Goal: Task Accomplishment & Management: Use online tool/utility

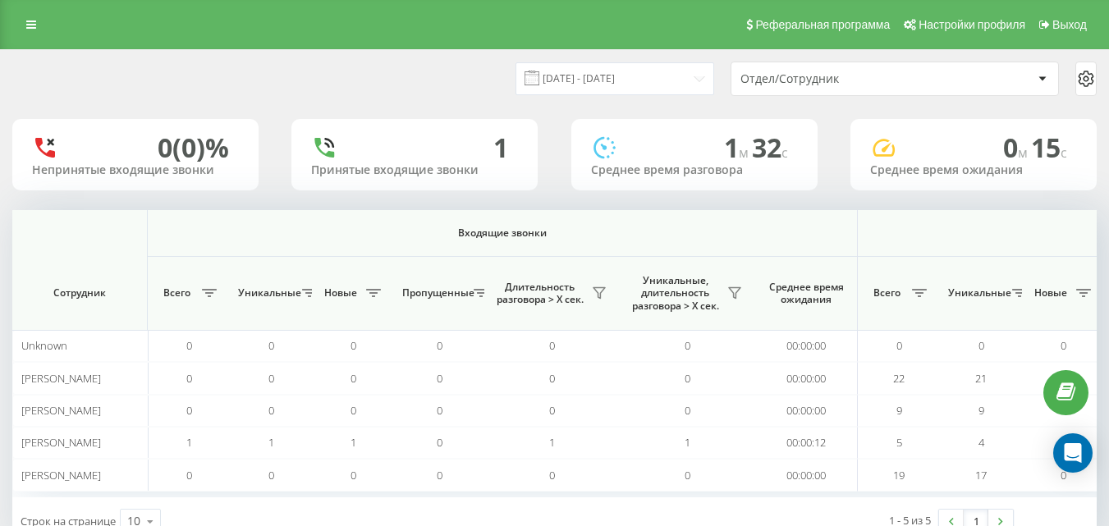
scroll to position [0, 1205]
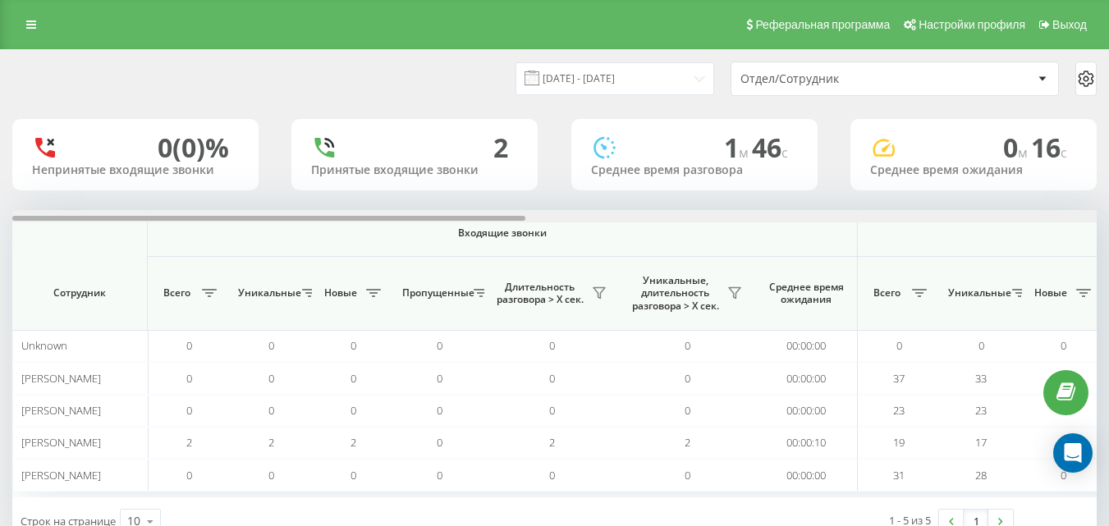
click at [1082, 211] on div at bounding box center [554, 216] width 1084 height 12
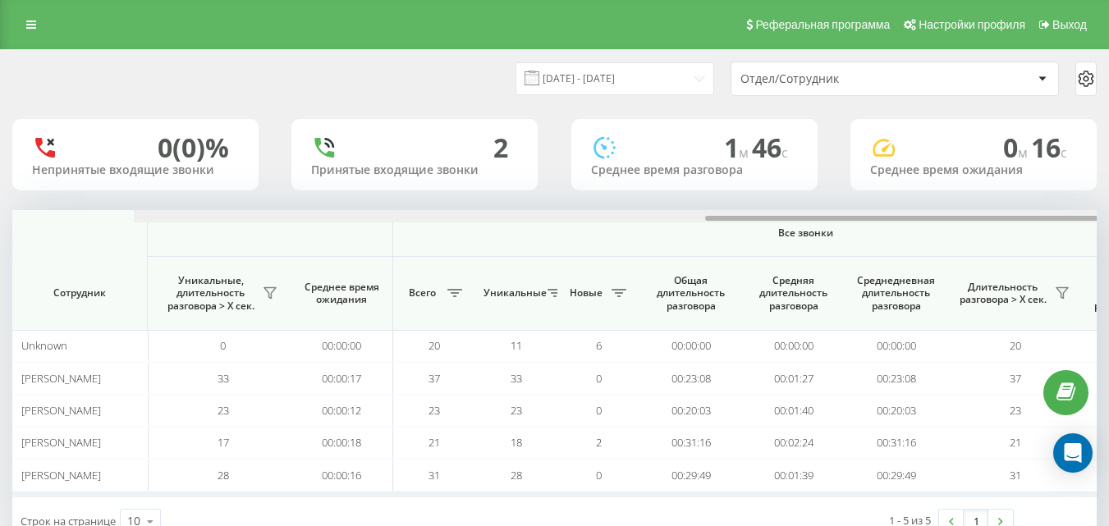
click at [1082, 212] on div at bounding box center [676, 216] width 1084 height 12
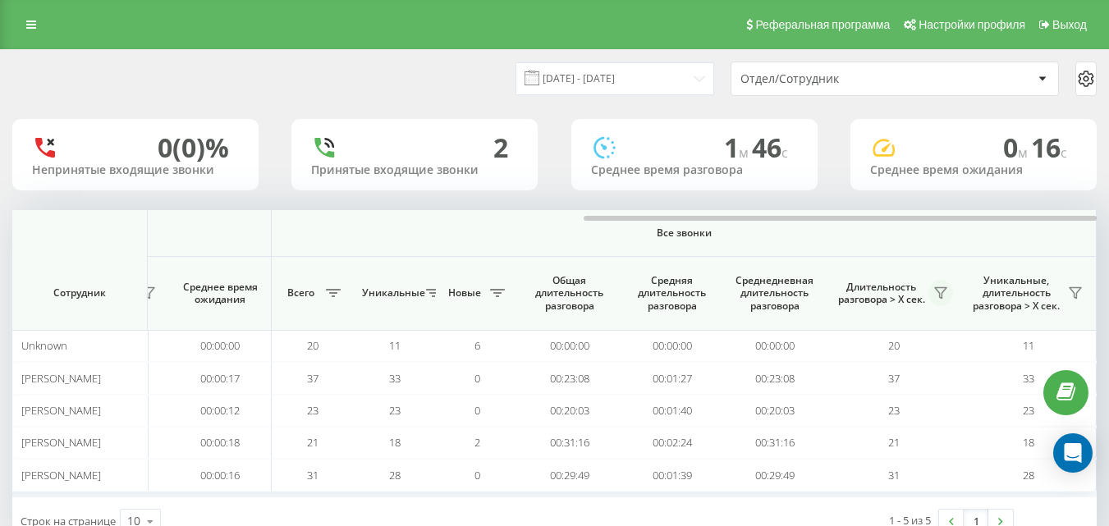
click at [937, 290] on icon at bounding box center [940, 293] width 11 height 11
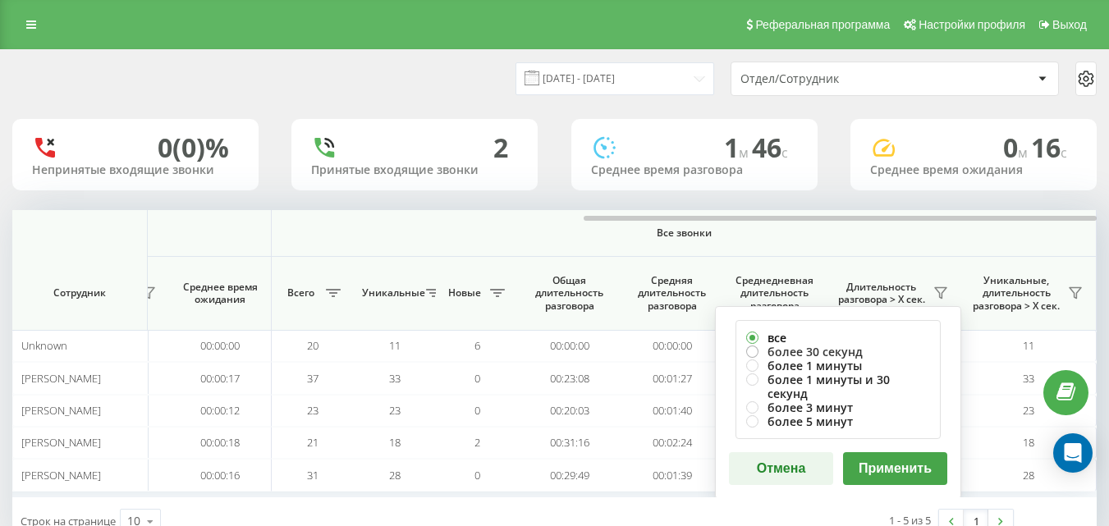
click at [870, 343] on label "все" at bounding box center [838, 338] width 184 height 14
click at [867, 355] on label "более 30 секунд" at bounding box center [838, 352] width 184 height 14
radio input "true"
click at [884, 452] on button "Применить" at bounding box center [895, 468] width 104 height 33
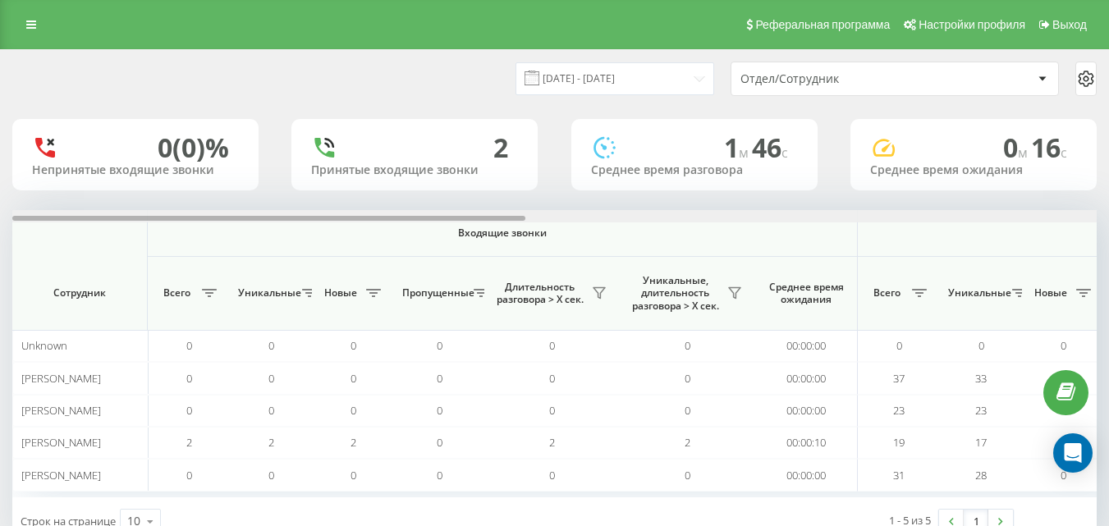
click at [1062, 218] on div at bounding box center [554, 216] width 1084 height 12
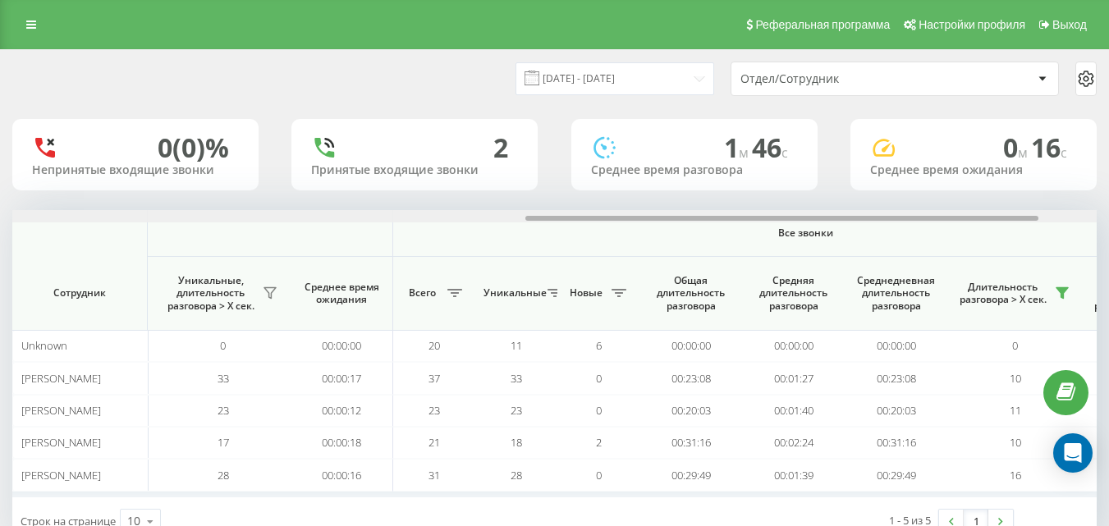
click at [1062, 215] on div at bounding box center [554, 216] width 1084 height 12
